Goal: Go to known website: Access a specific website the user already knows

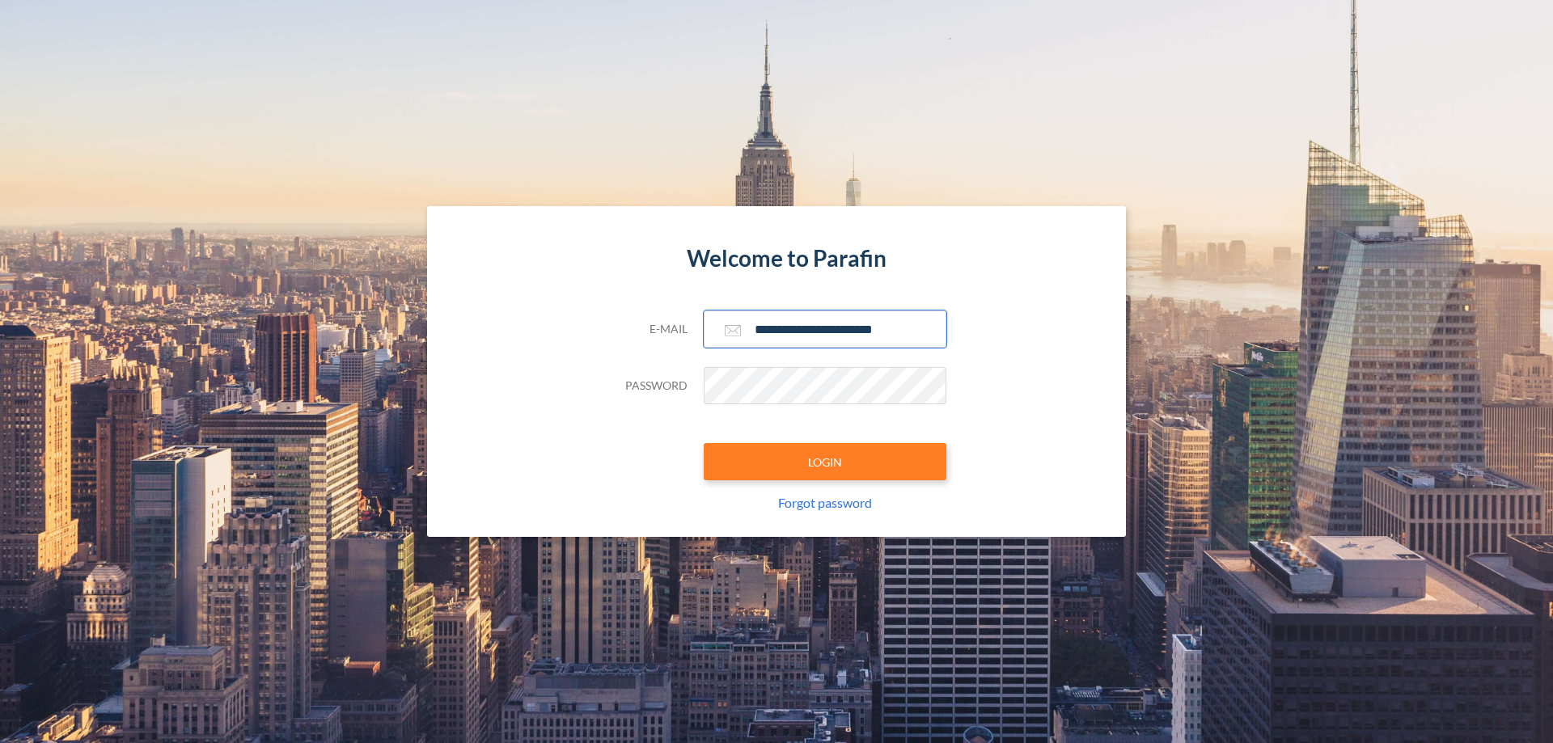
type input "**********"
click at [825, 462] on button "LOGIN" at bounding box center [825, 461] width 243 height 37
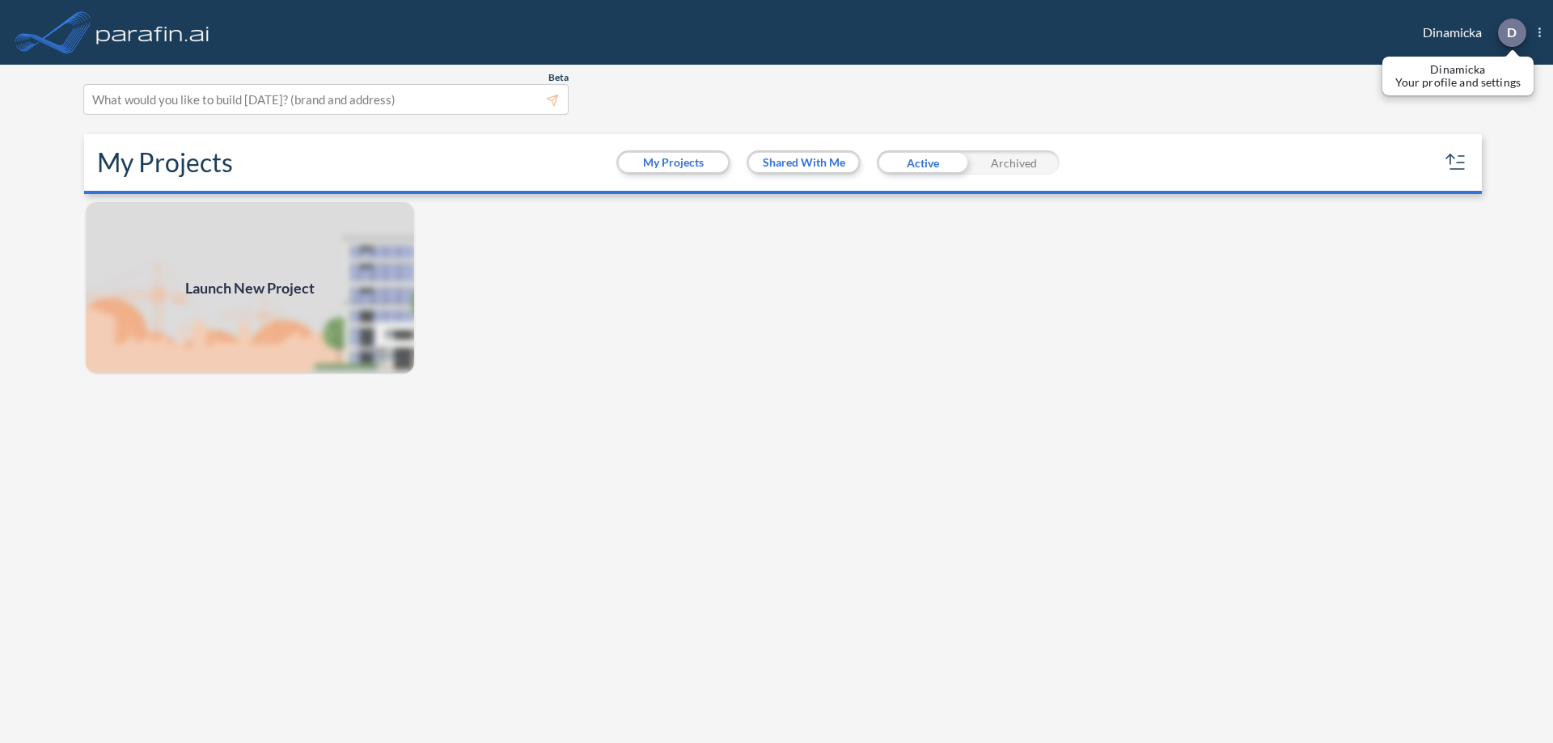
click at [1511, 32] on p "D" at bounding box center [1511, 32] width 10 height 15
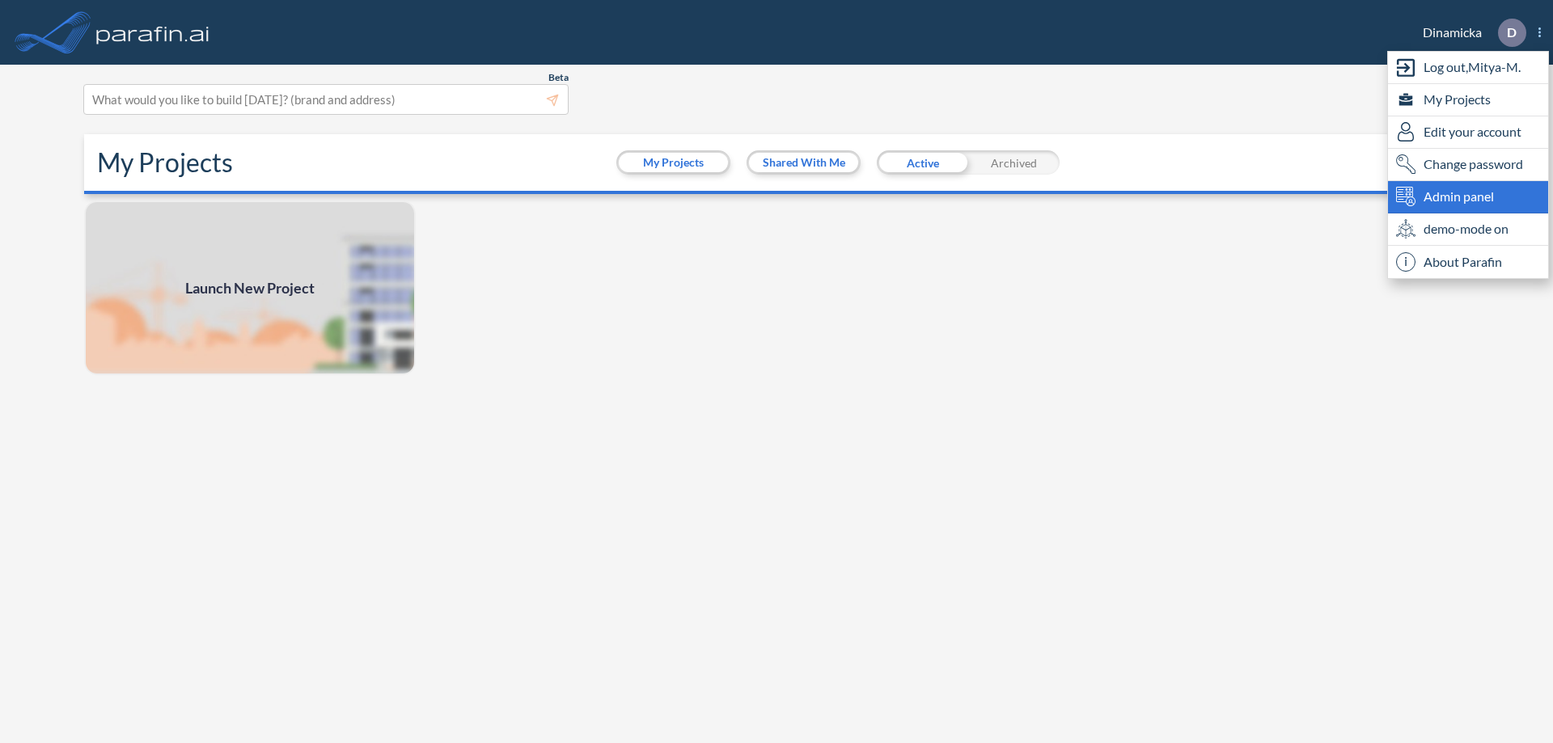
click at [1468, 196] on span "Admin panel" at bounding box center [1458, 196] width 70 height 19
